Goal: Check status

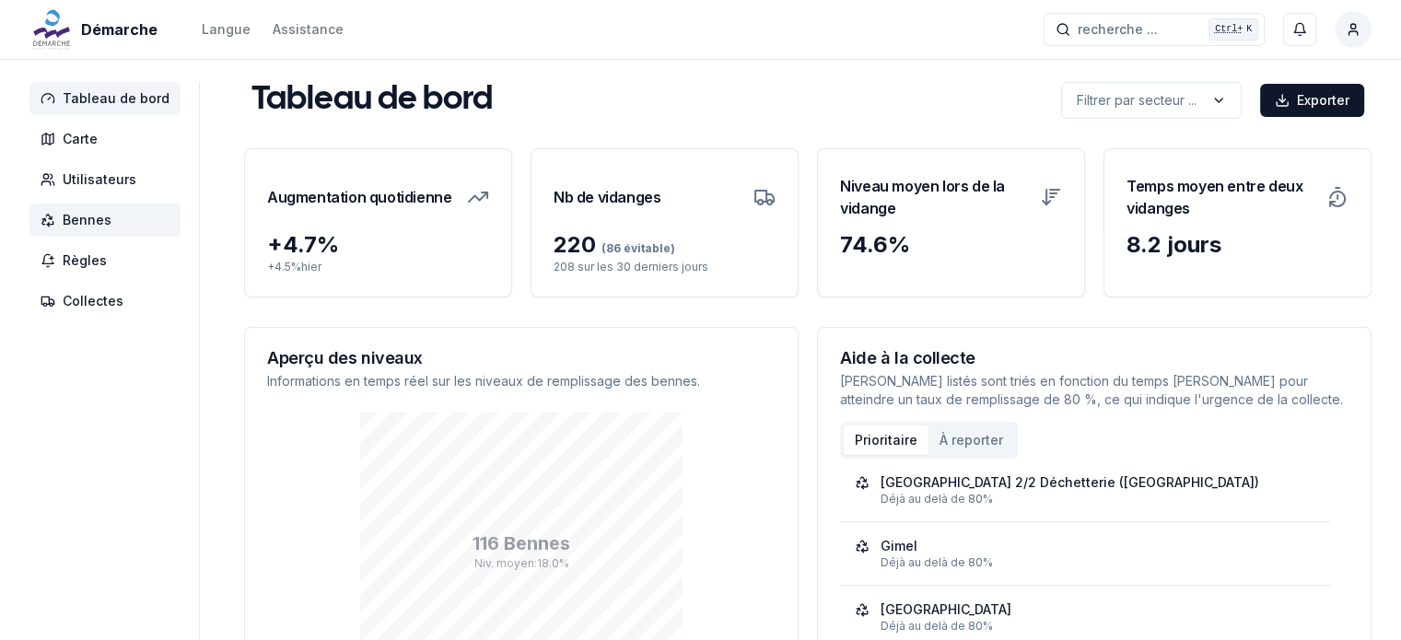
click at [88, 220] on span "Bennes" at bounding box center [87, 220] width 49 height 18
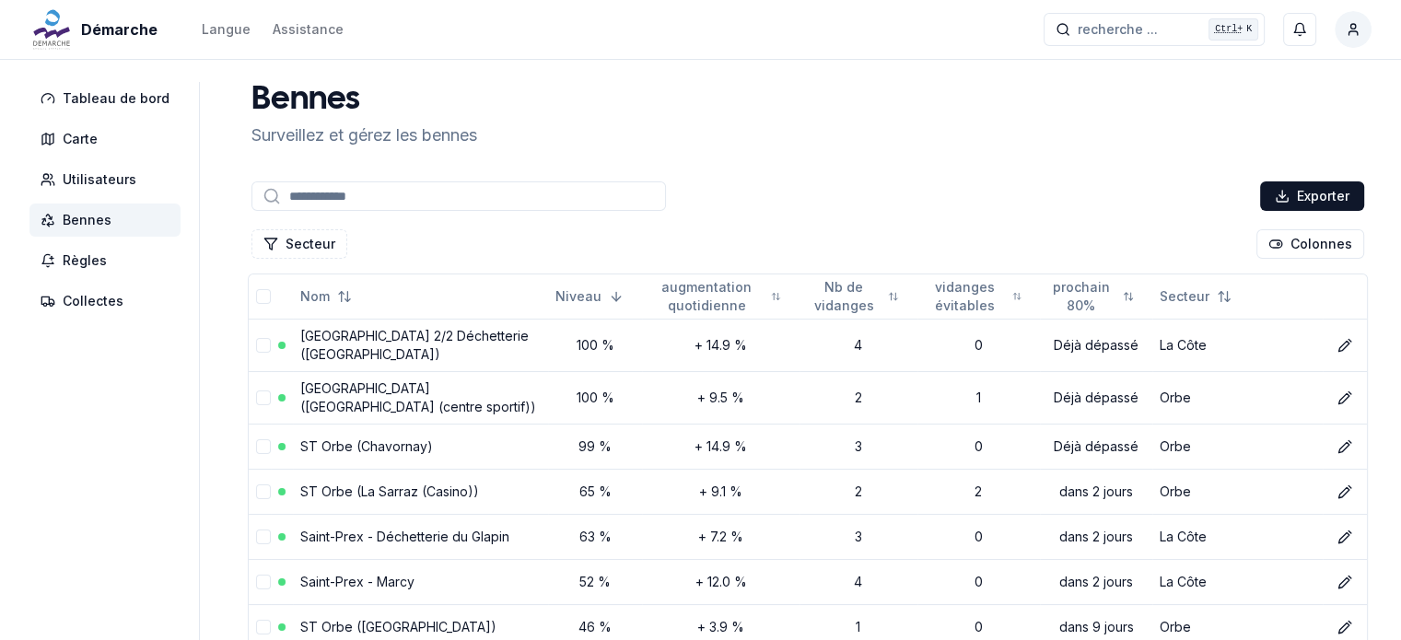
click at [335, 196] on input at bounding box center [459, 195] width 415 height 29
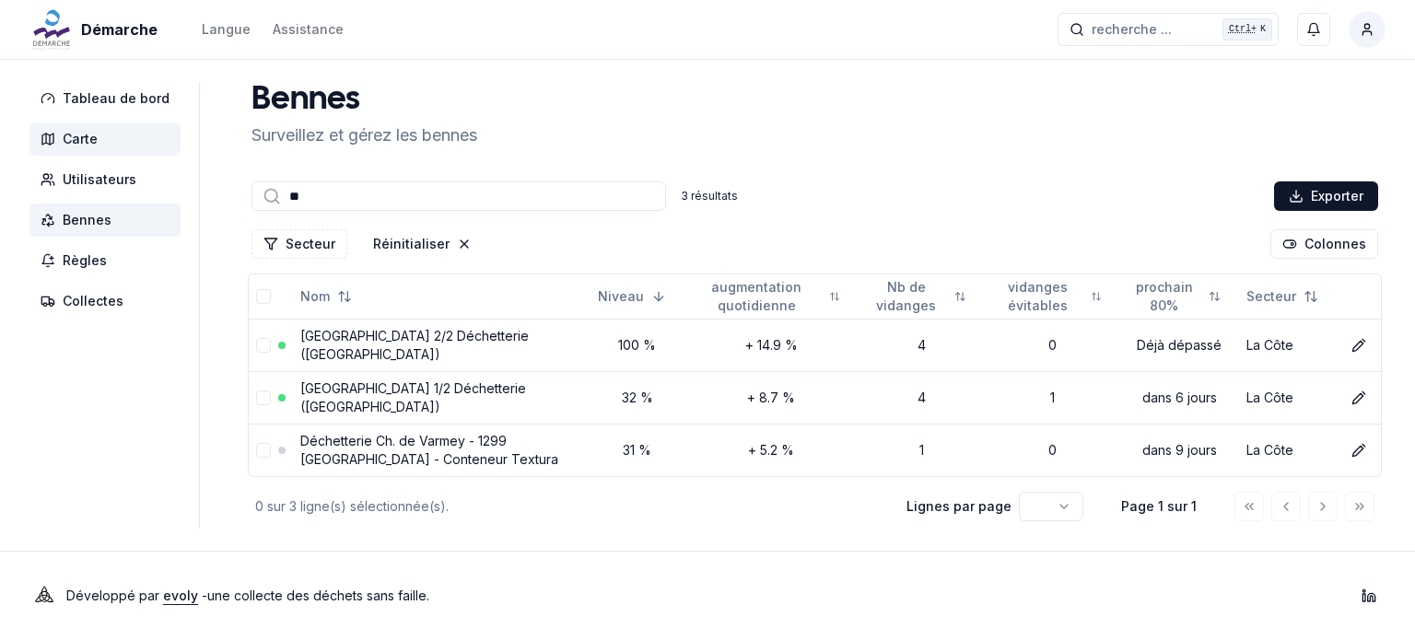
type input "**"
click at [85, 131] on span "Carte" at bounding box center [80, 139] width 35 height 18
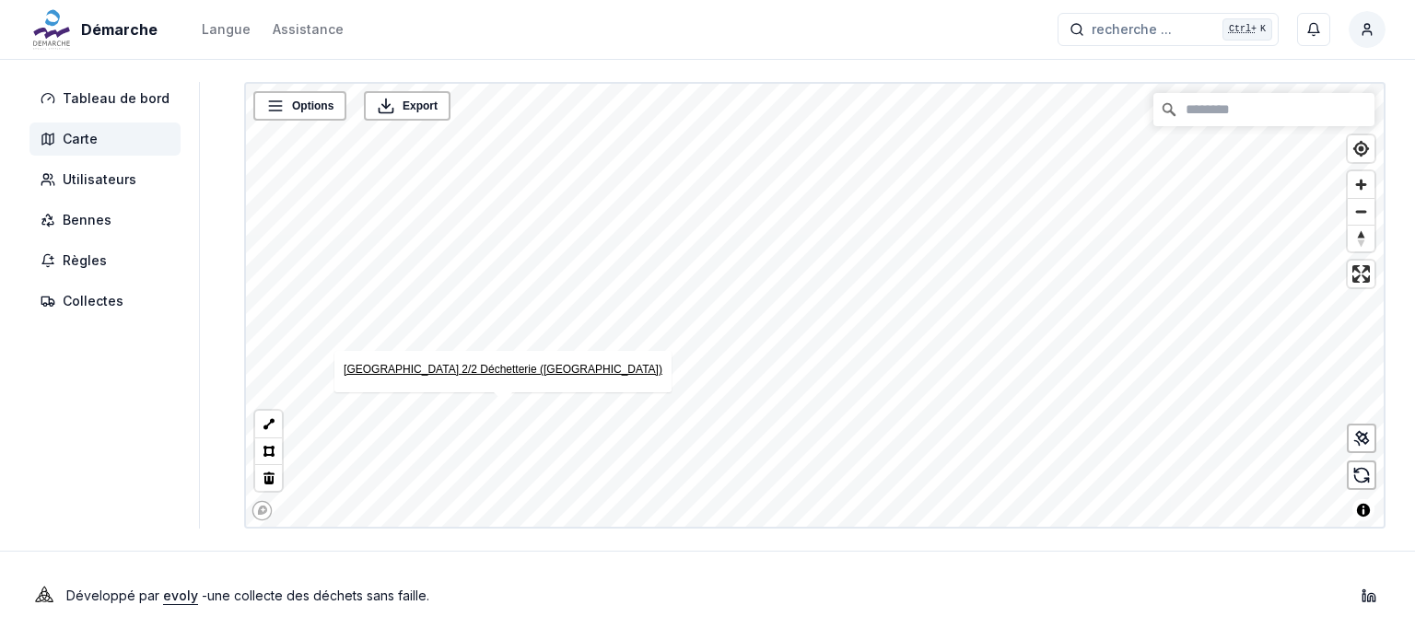
click at [534, 369] on link "[GEOGRAPHIC_DATA] 2/2 Déchetterie ([GEOGRAPHIC_DATA])" at bounding box center [503, 369] width 319 height 13
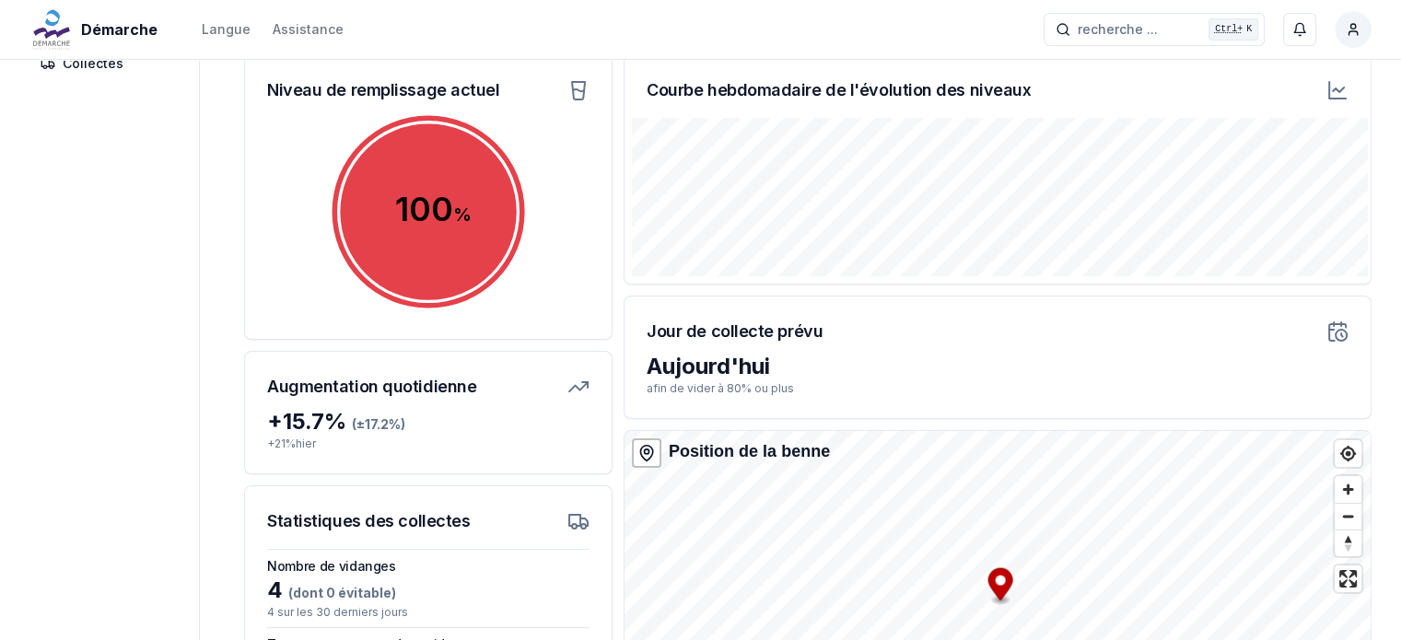
scroll to position [109, 0]
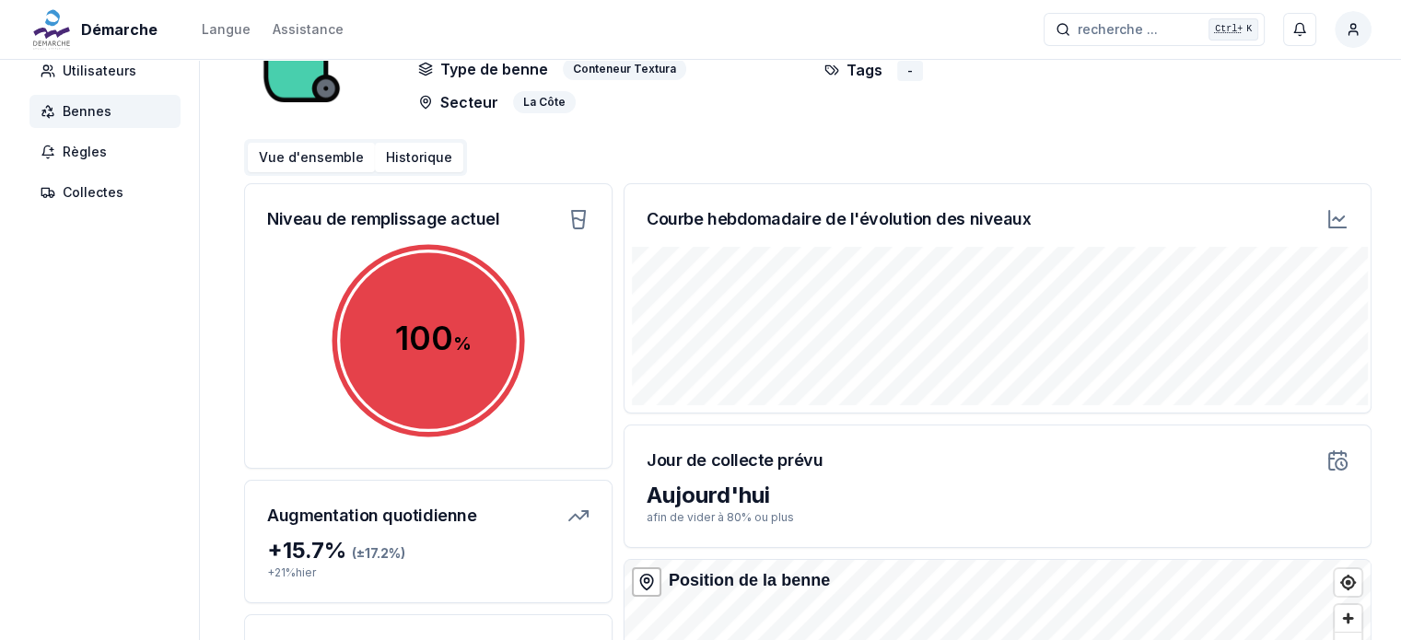
click at [404, 163] on button "Historique" at bounding box center [419, 157] width 88 height 29
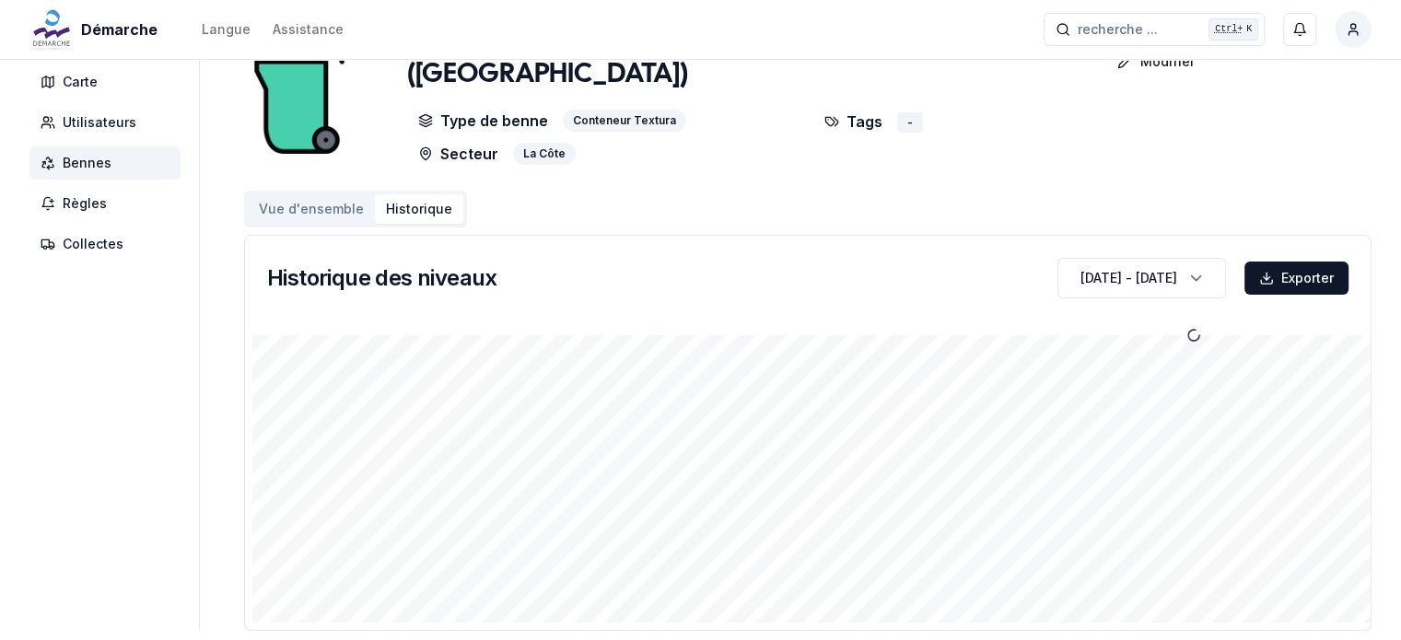
scroll to position [109, 0]
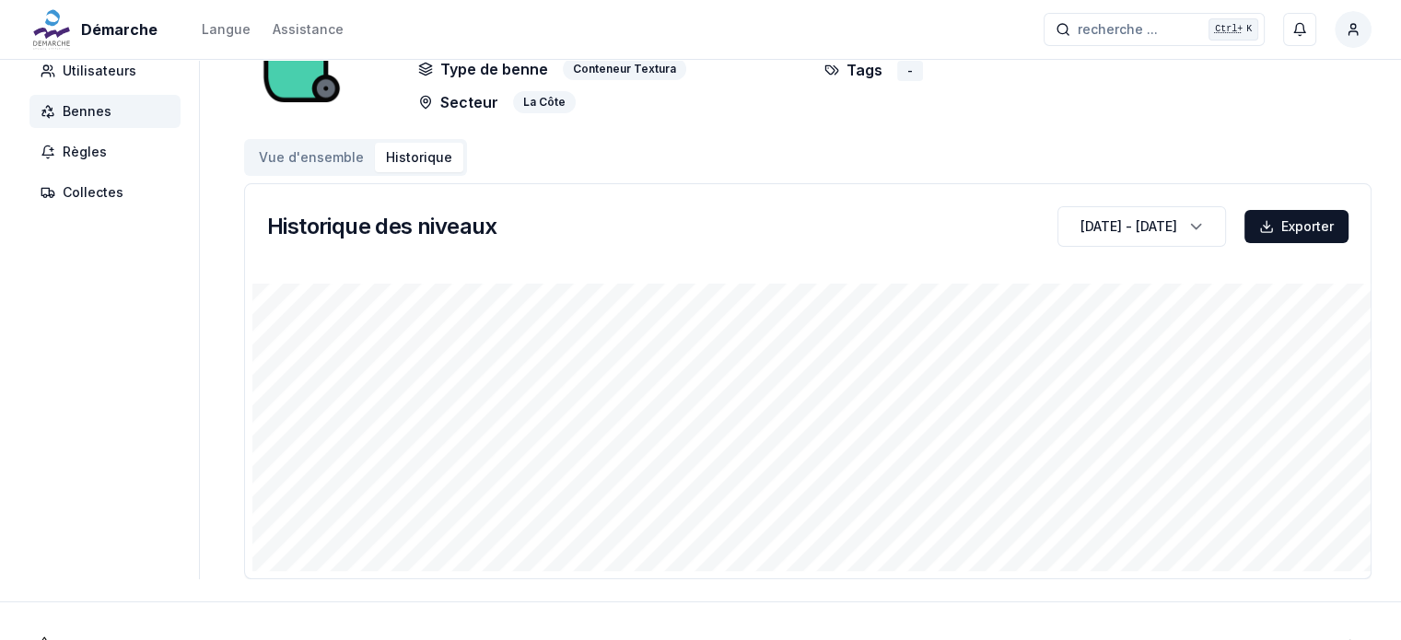
click at [1020, 127] on div "Crans-près-Céligny 2/2 Déchetterie (La côte) Modifier Type de benne Conteneur T…" at bounding box center [808, 276] width 1128 height 606
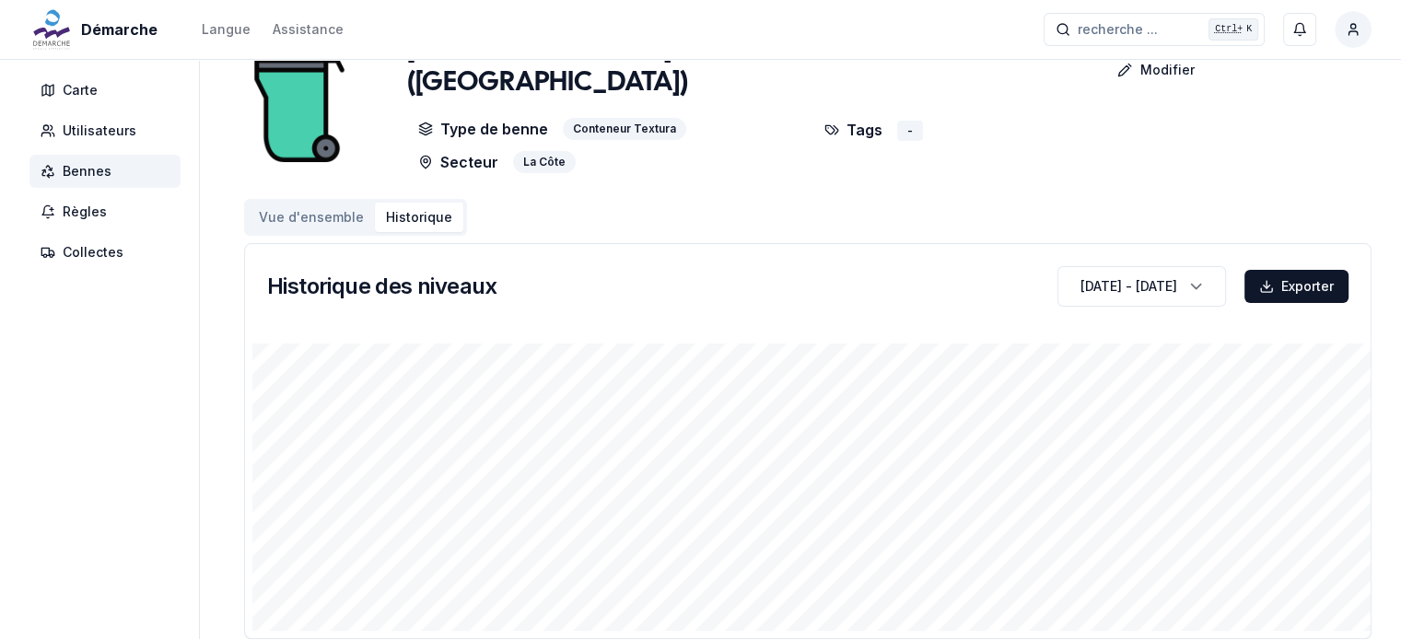
scroll to position [0, 0]
